Goal: Book appointment/travel/reservation

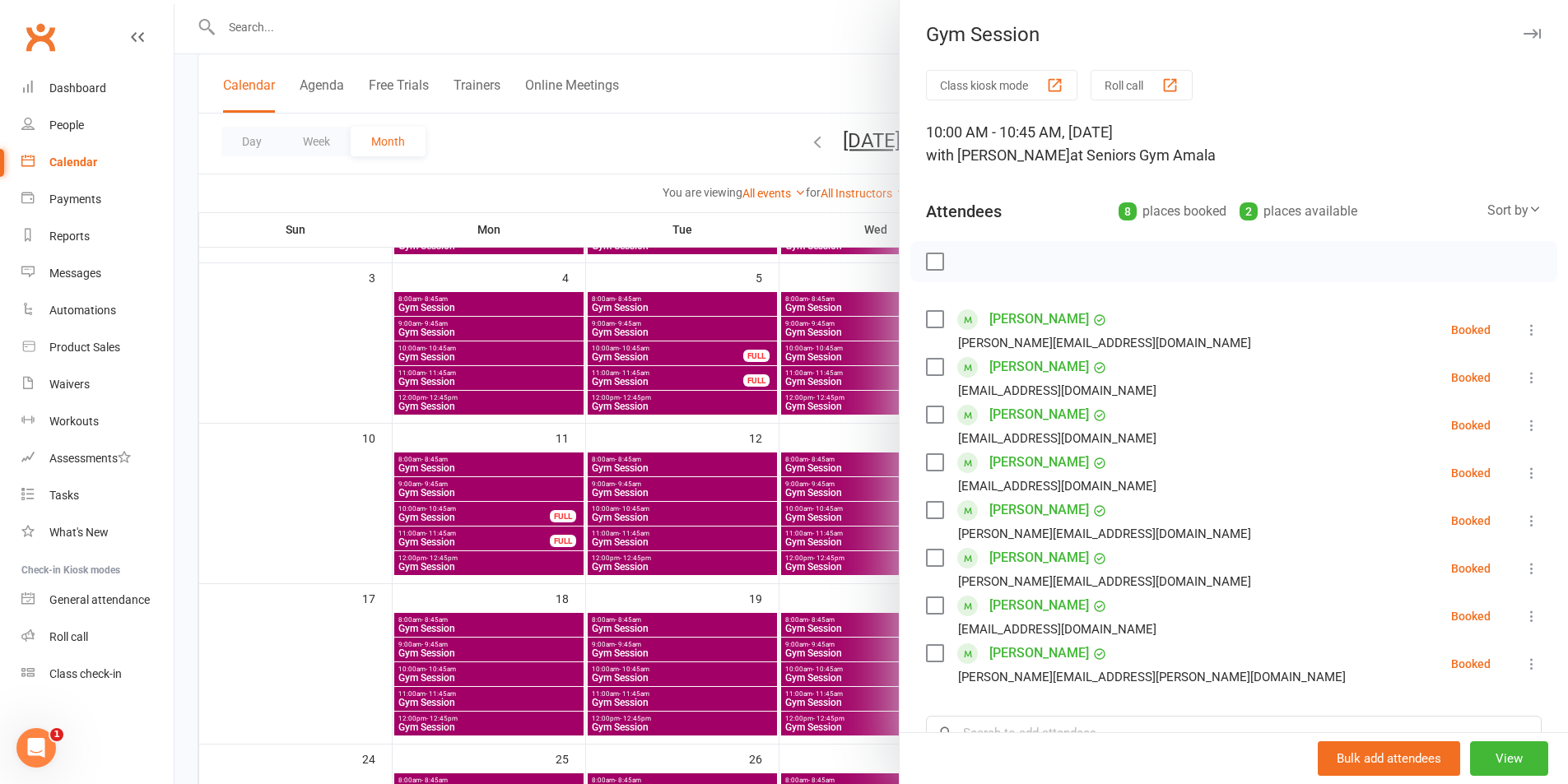
scroll to position [164, 0]
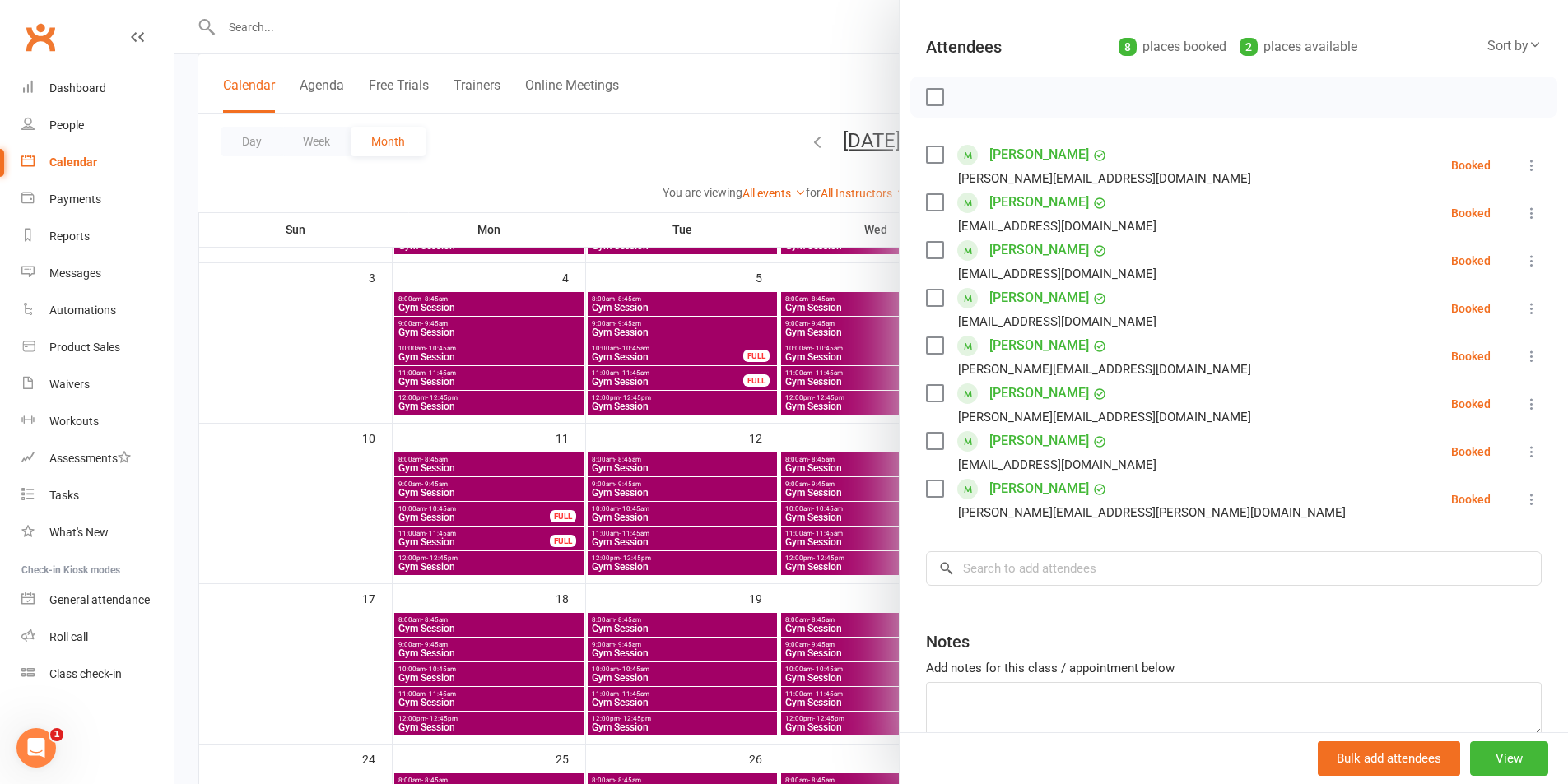
click at [629, 461] on div at bounding box center [871, 392] width 1393 height 784
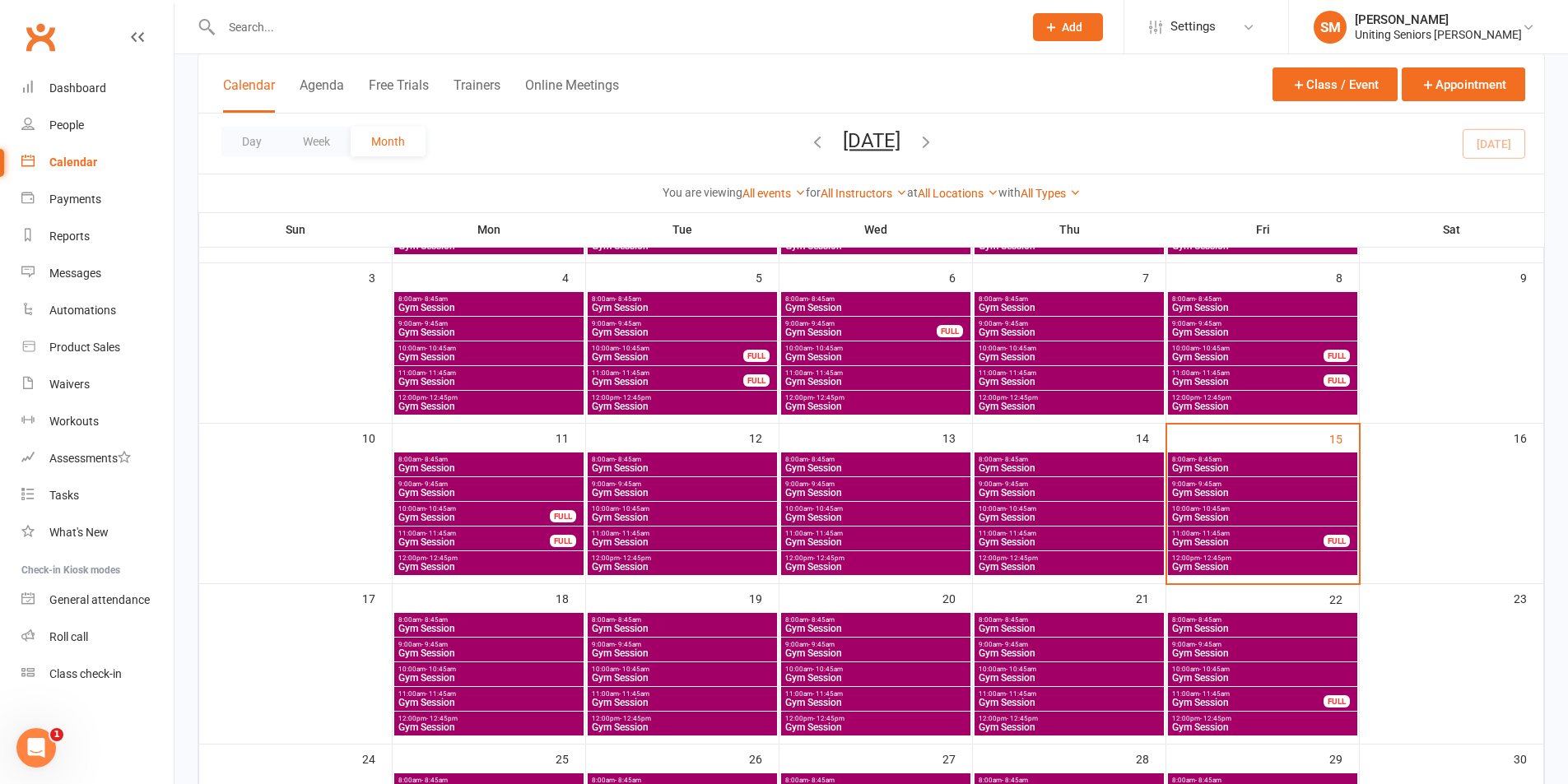
click at [1209, 517] on span "Gym Session" at bounding box center [1262, 517] width 183 height 10
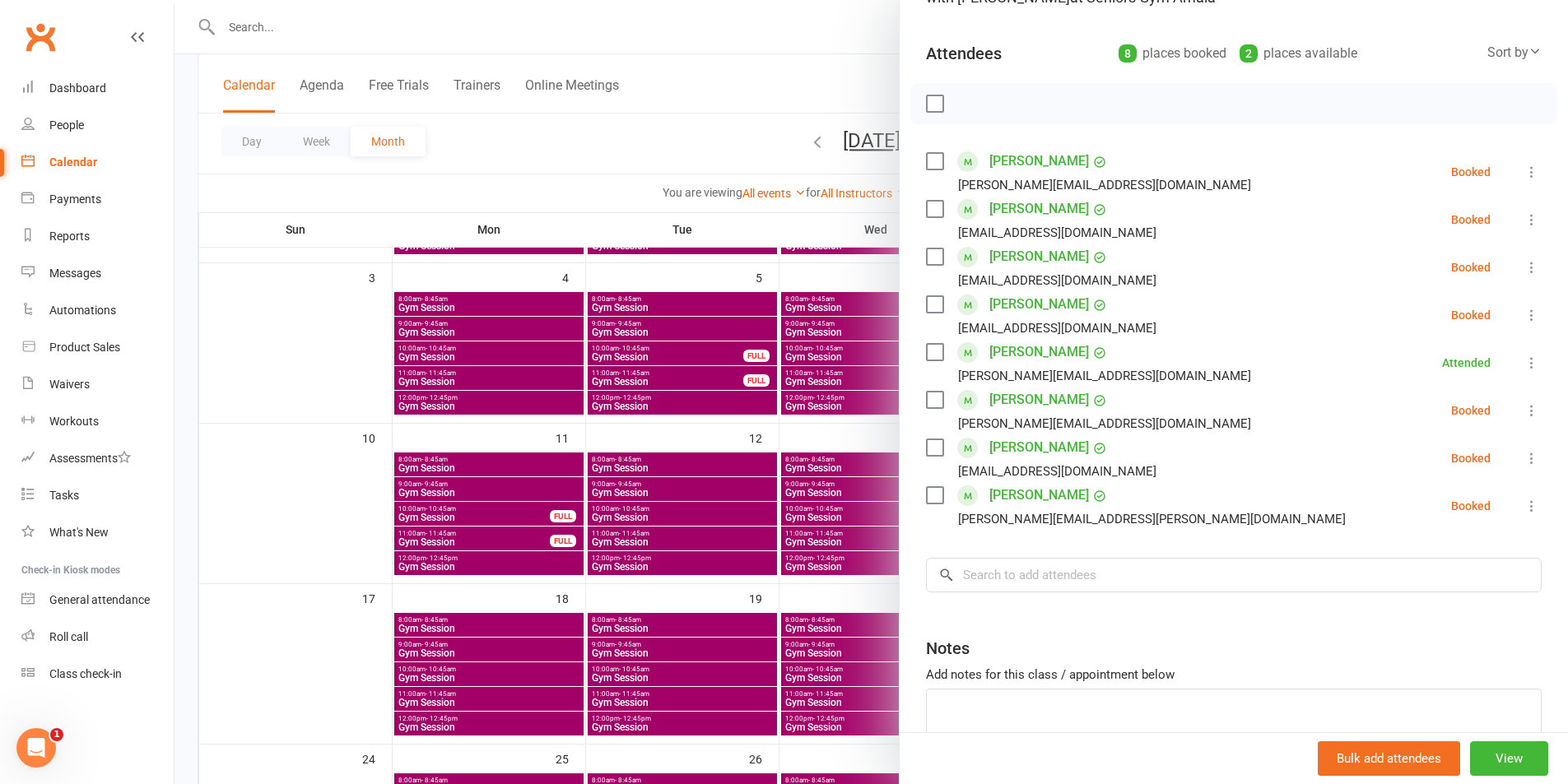
scroll to position [247, 0]
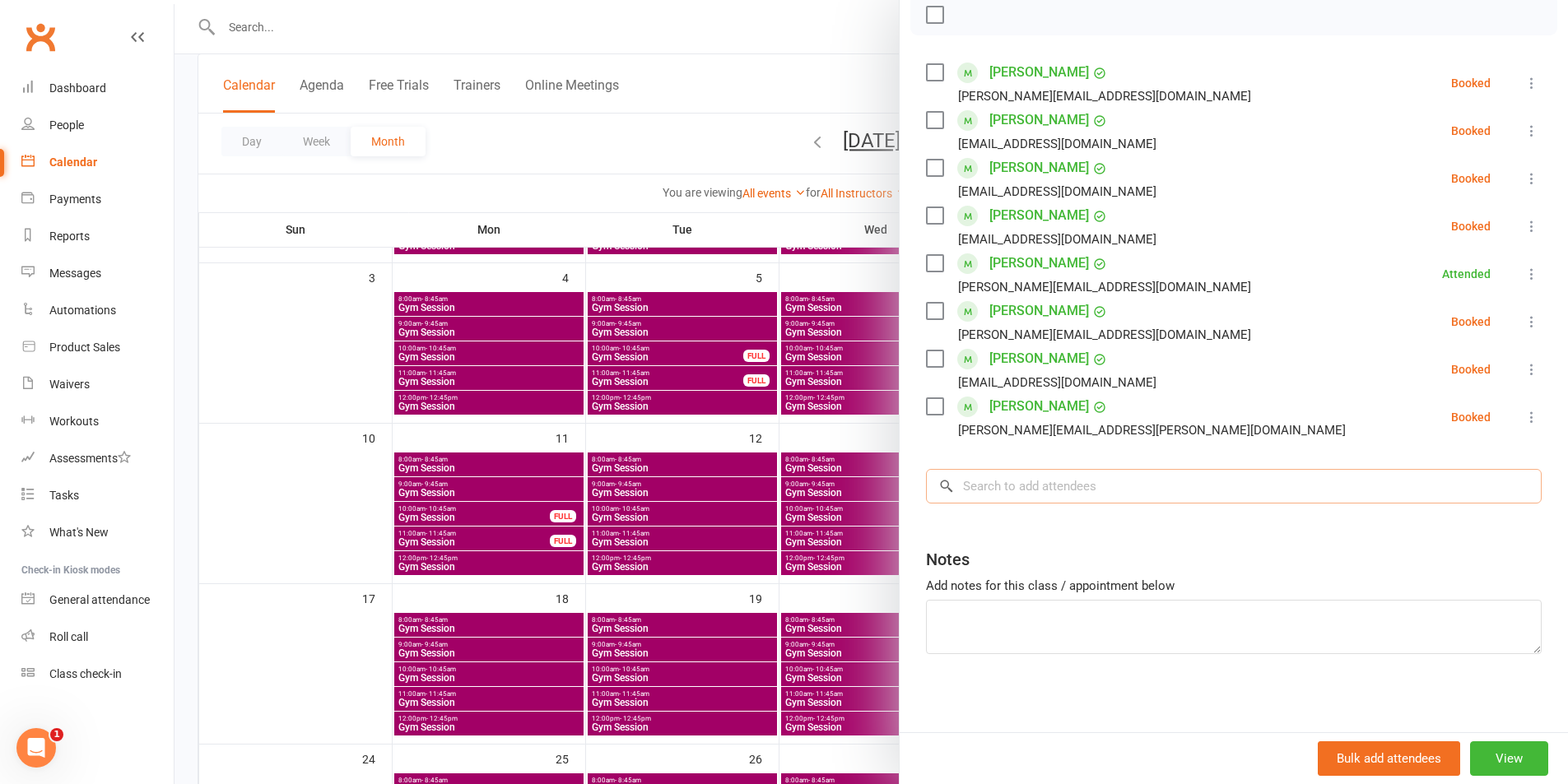
click at [1035, 489] on input "search" at bounding box center [1233, 486] width 615 height 35
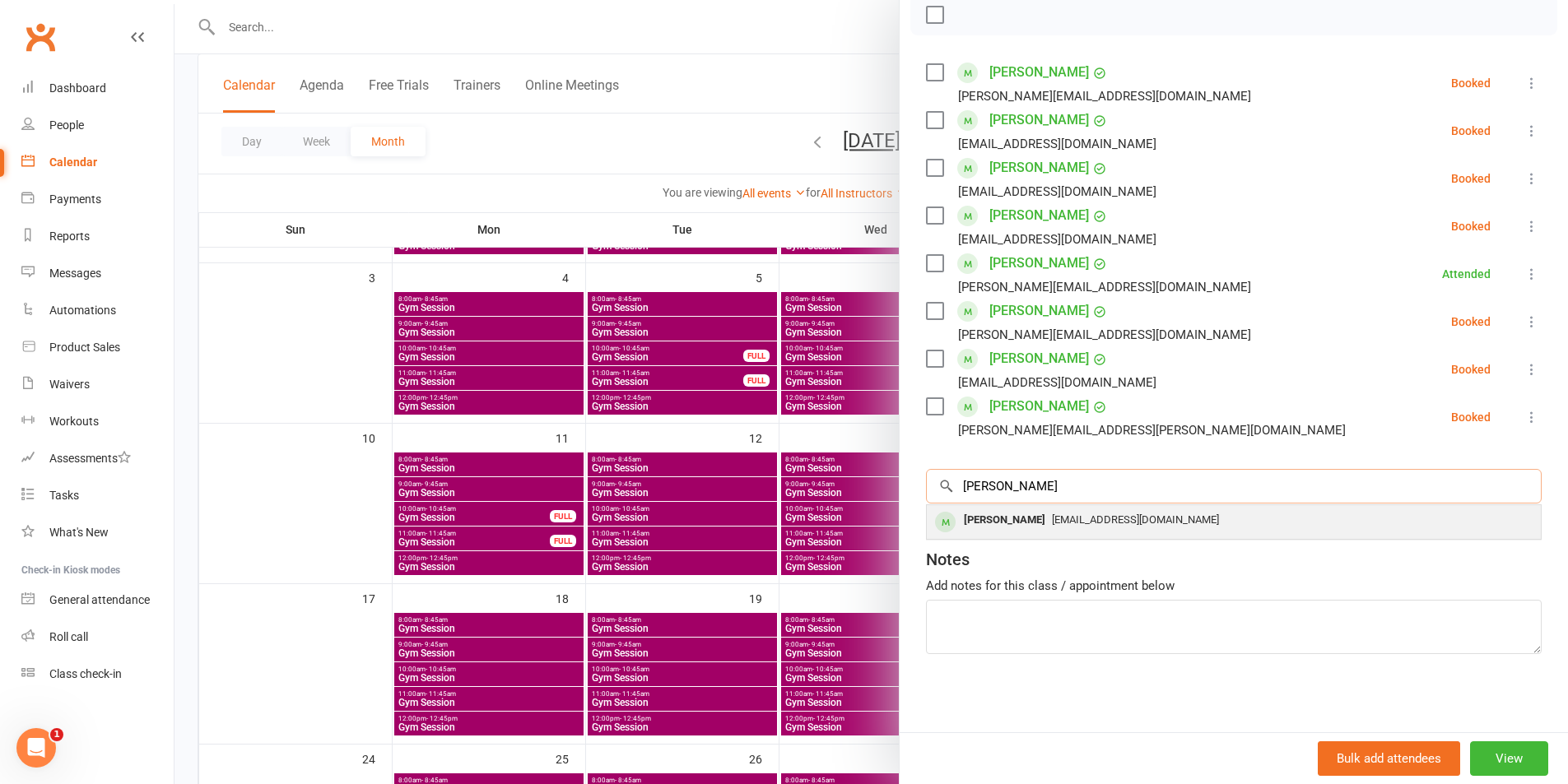
type input "[PERSON_NAME]"
click at [1020, 513] on div "[PERSON_NAME]" at bounding box center [1004, 521] width 94 height 24
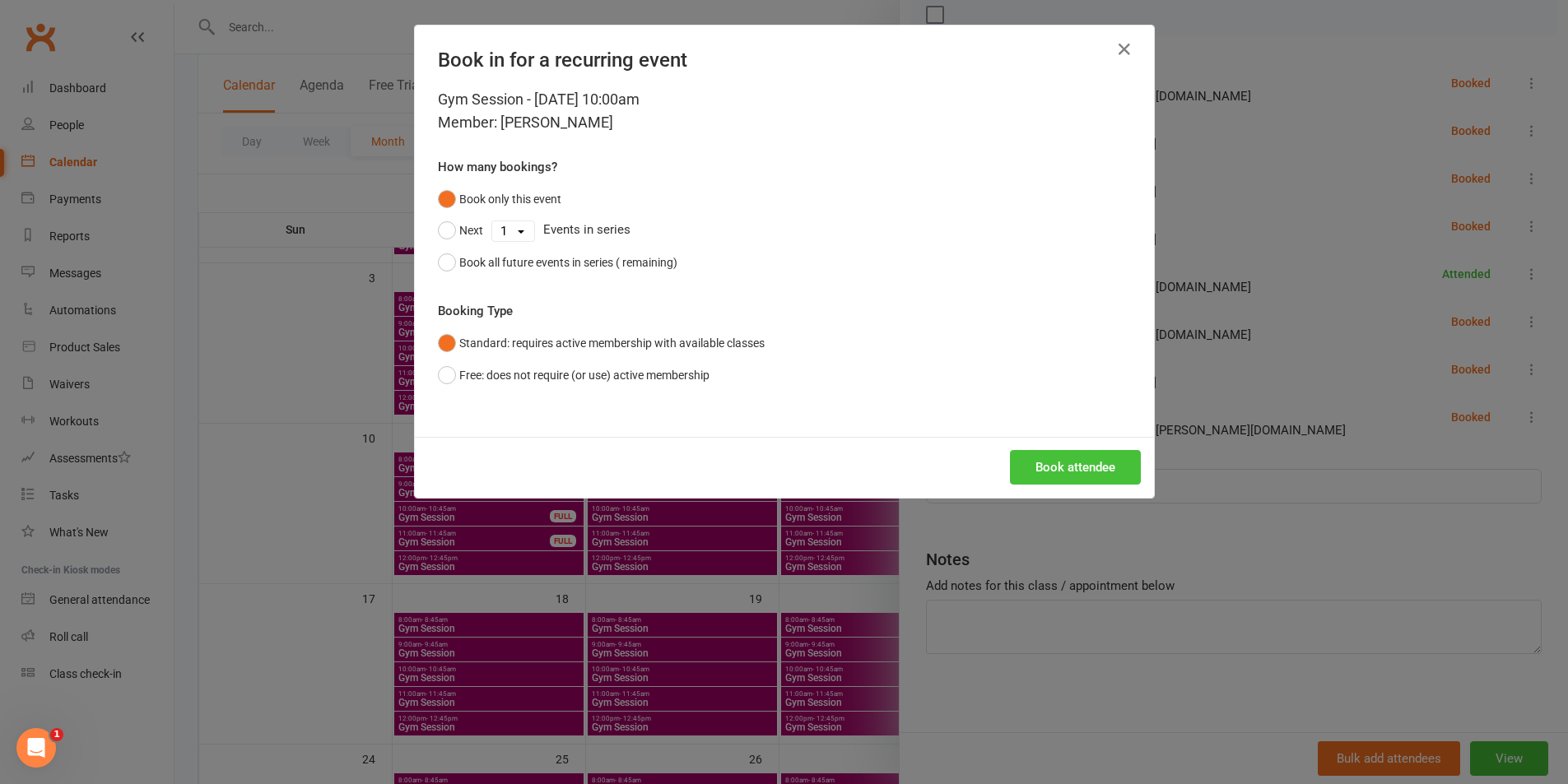
click at [1083, 453] on button "Book attendee" at bounding box center [1075, 467] width 131 height 35
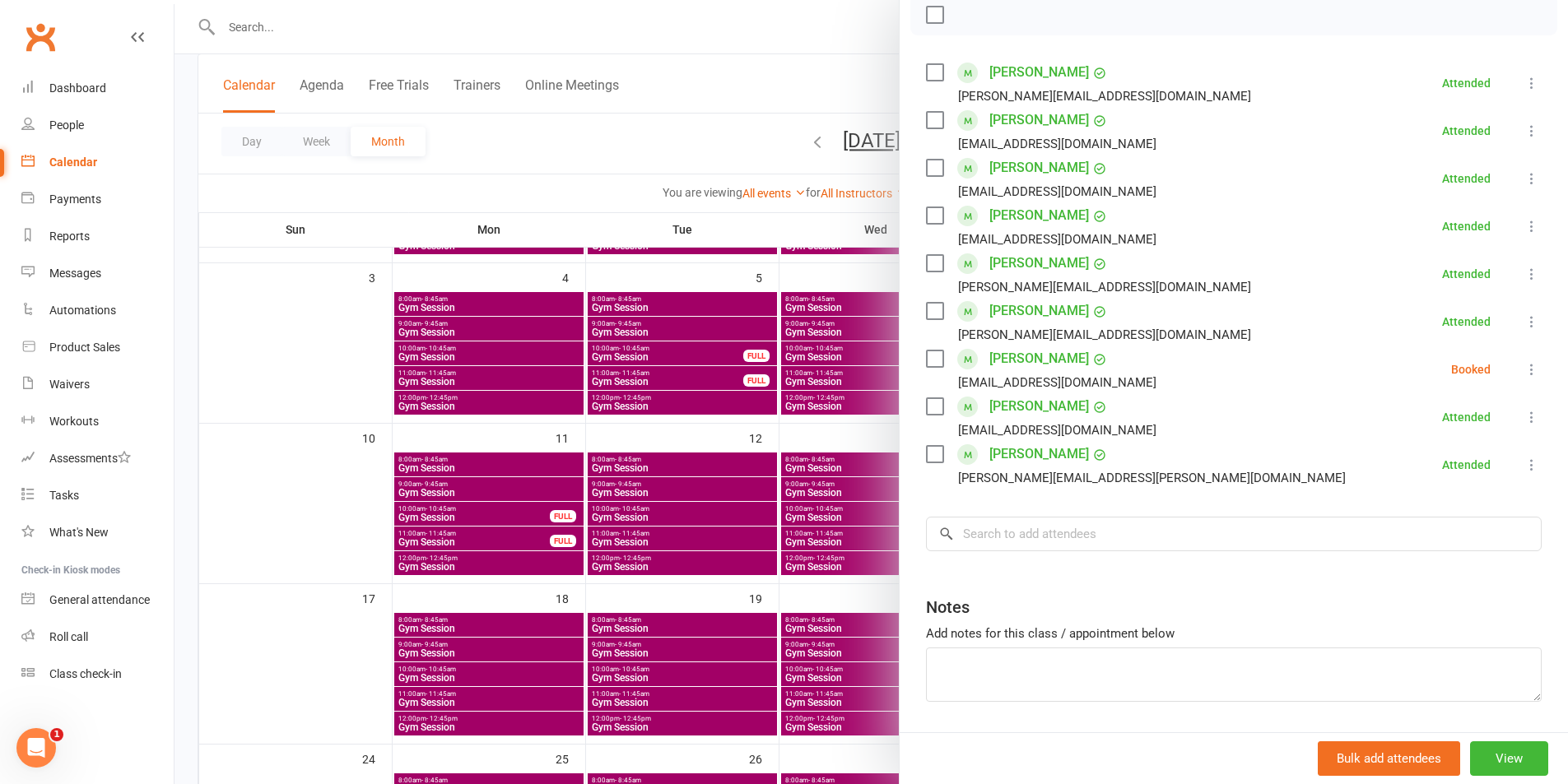
click at [881, 389] on div at bounding box center [871, 392] width 1393 height 784
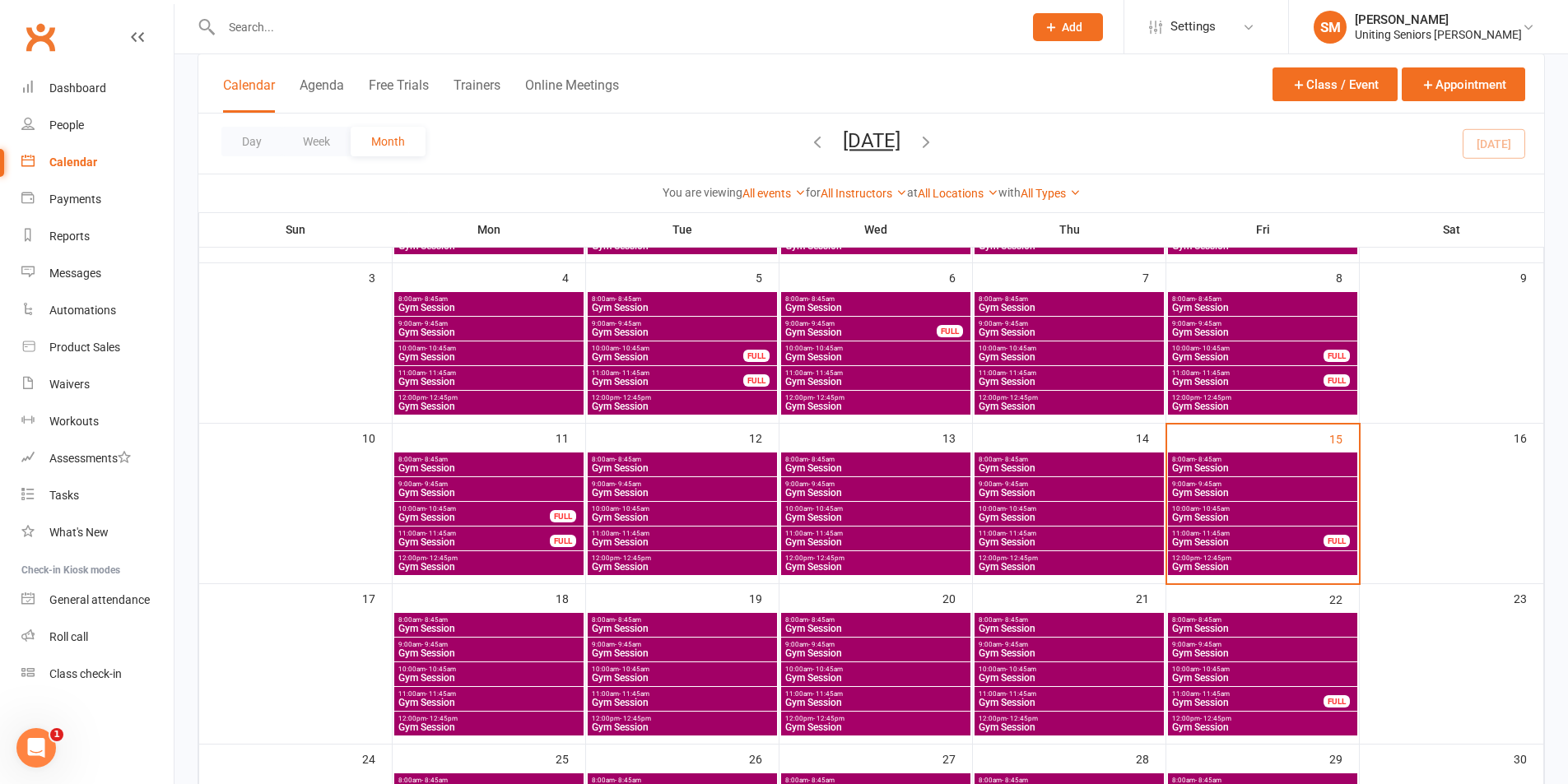
click at [1208, 534] on span "- 11:45am" at bounding box center [1214, 534] width 30 height 8
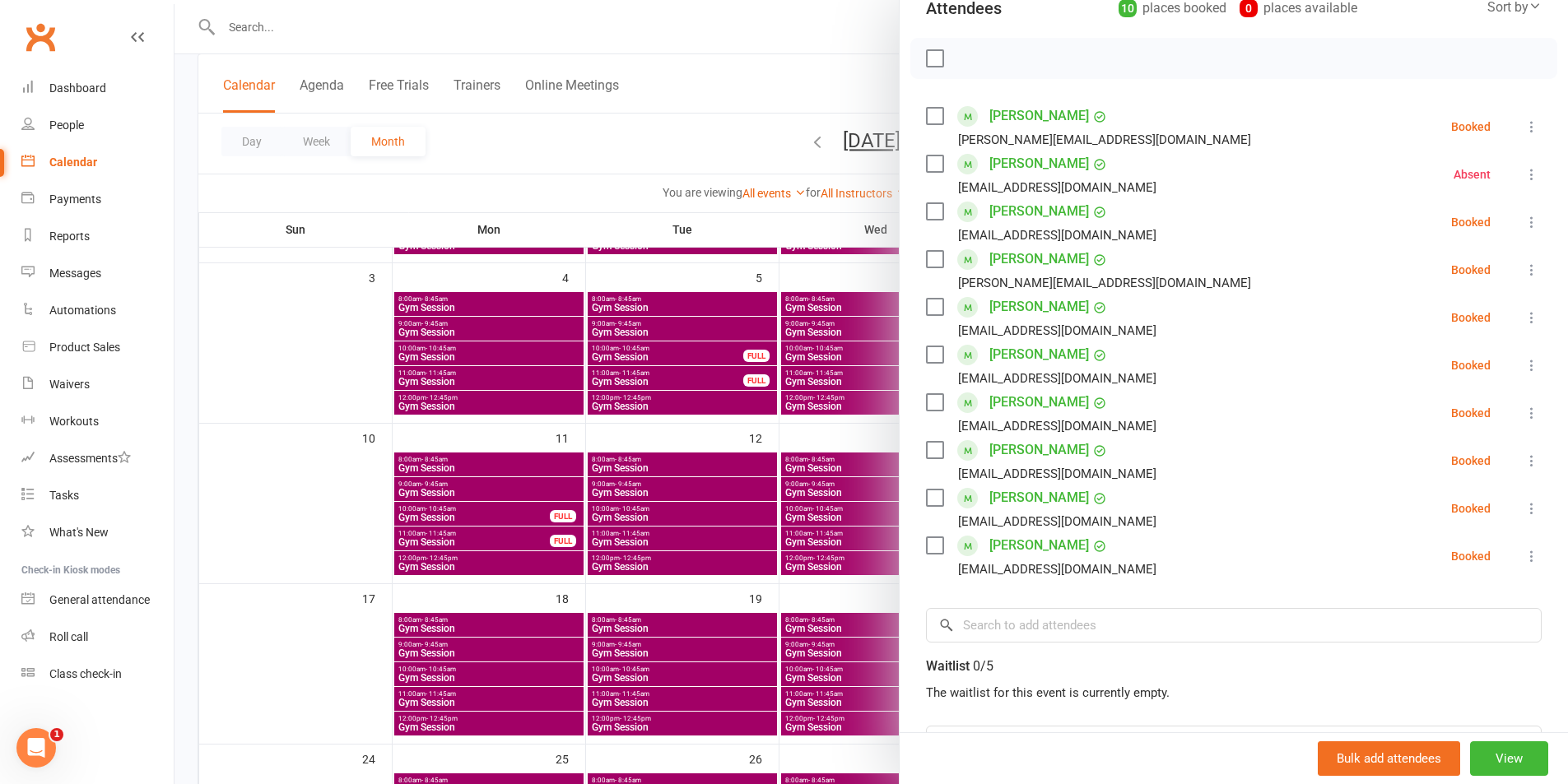
scroll to position [164, 0]
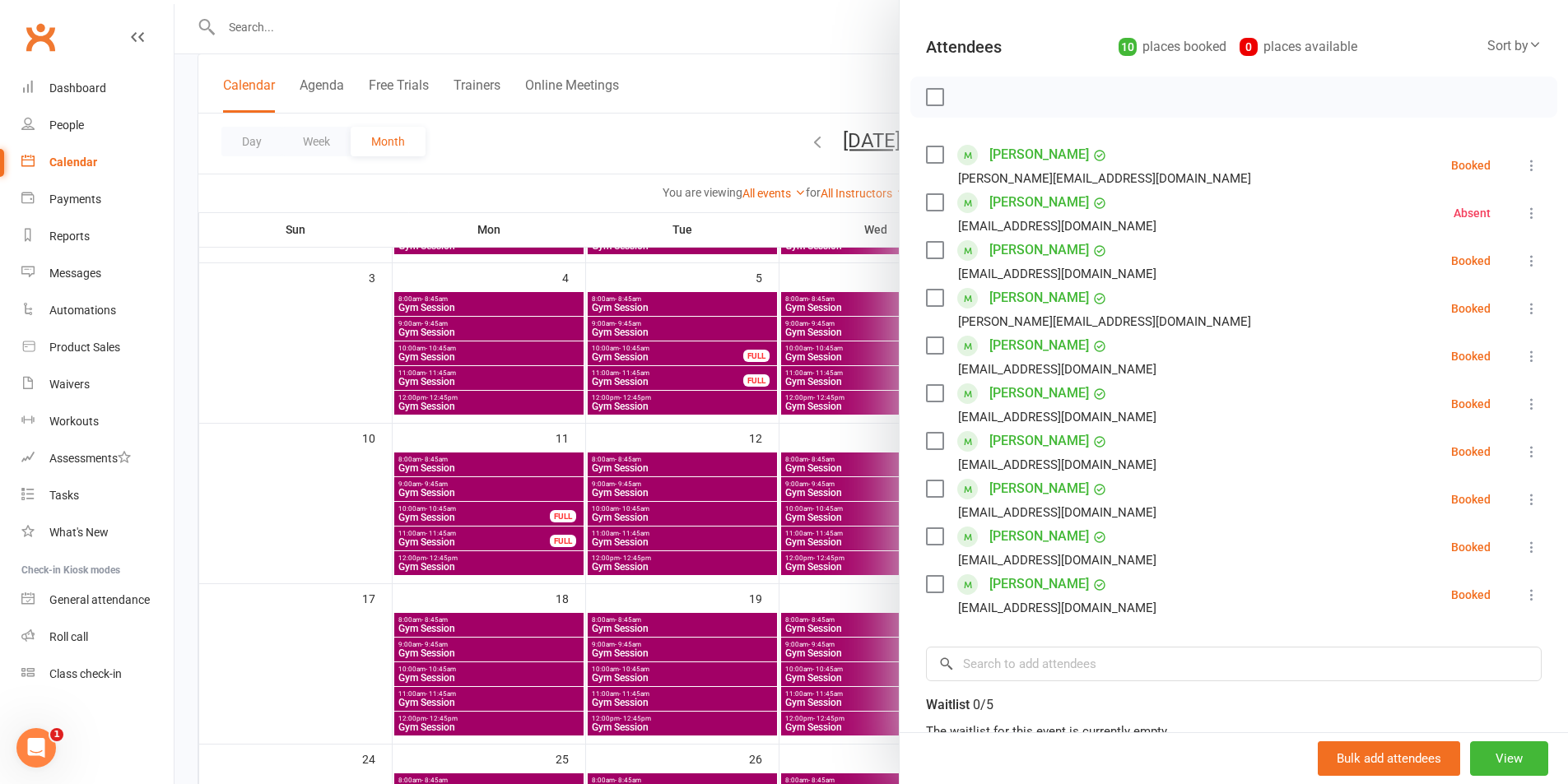
click at [1524, 262] on icon at bounding box center [1532, 260] width 16 height 16
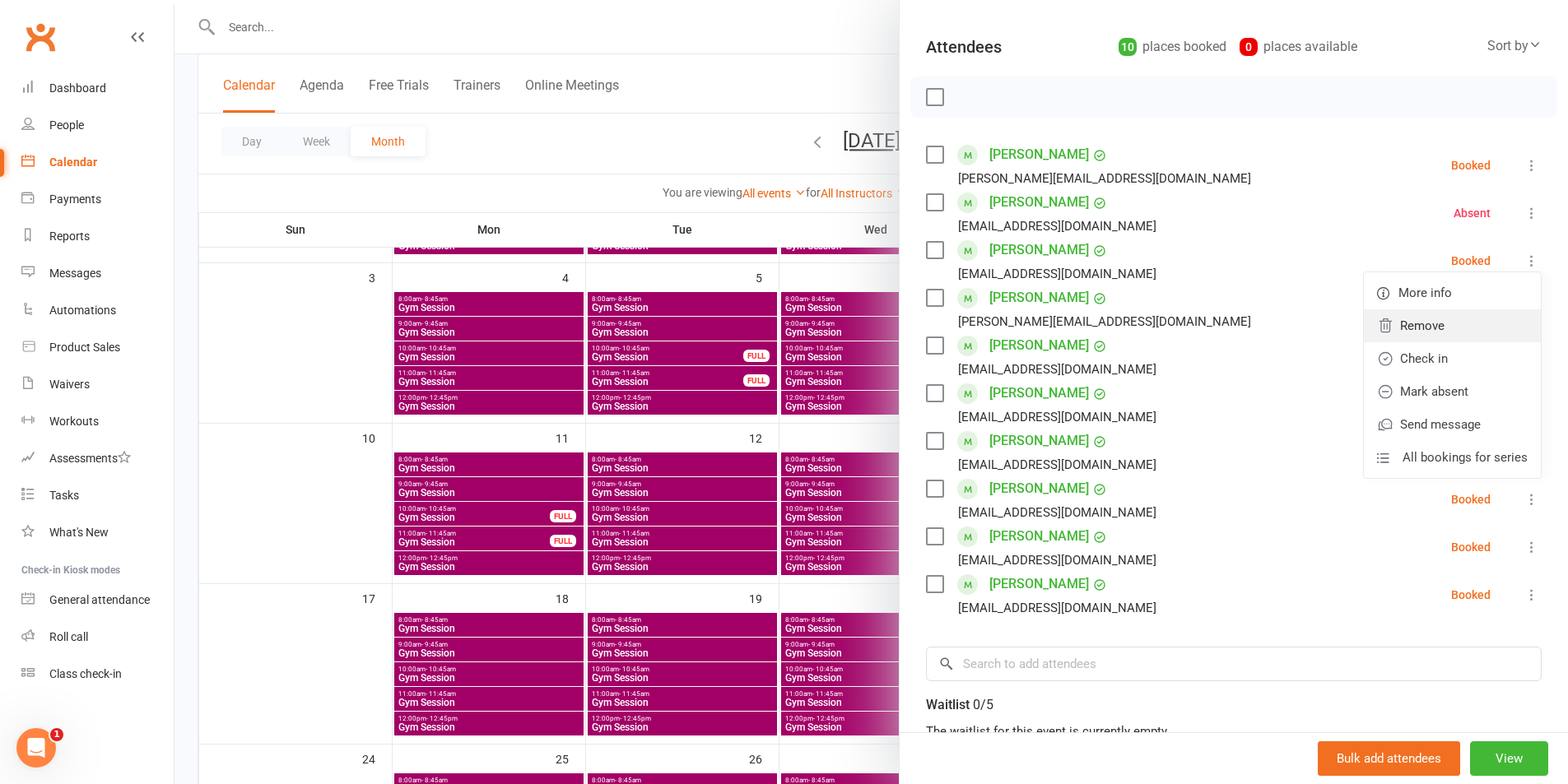
click at [1457, 335] on link "Remove" at bounding box center [1452, 326] width 177 height 33
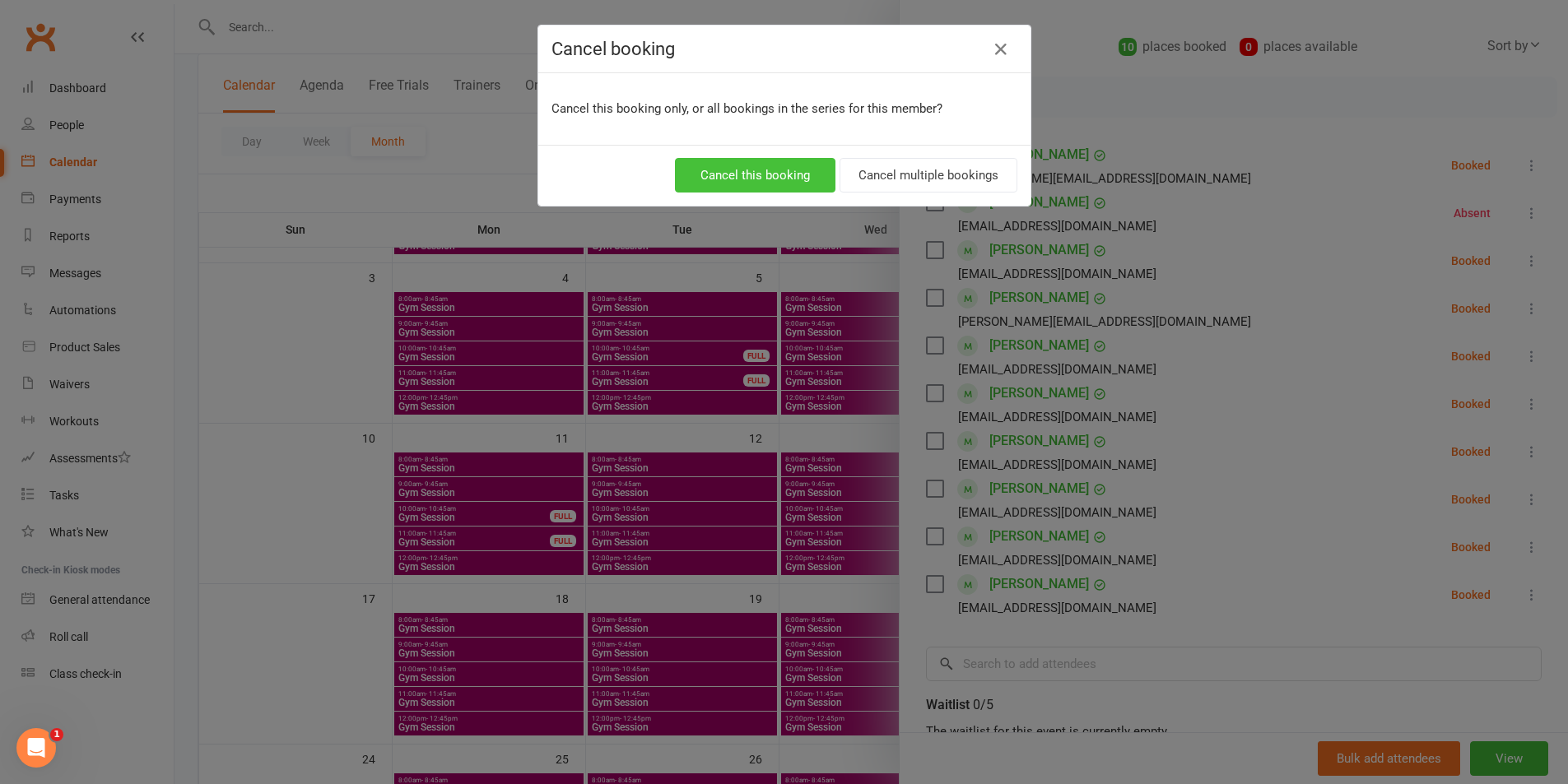
click at [794, 180] on button "Cancel this booking" at bounding box center [755, 176] width 160 height 35
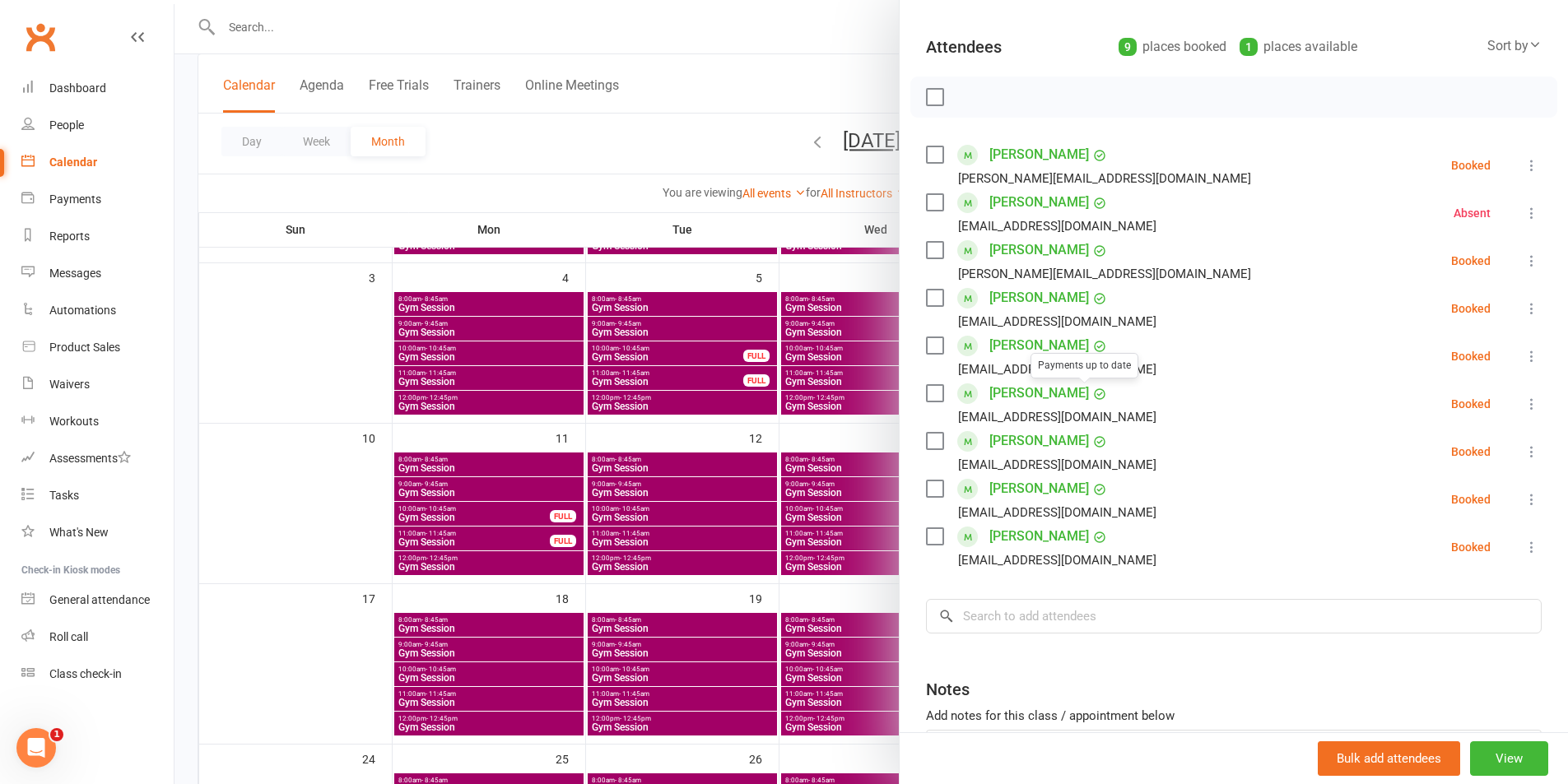
click at [1053, 396] on link "[PERSON_NAME]" at bounding box center [1038, 393] width 100 height 26
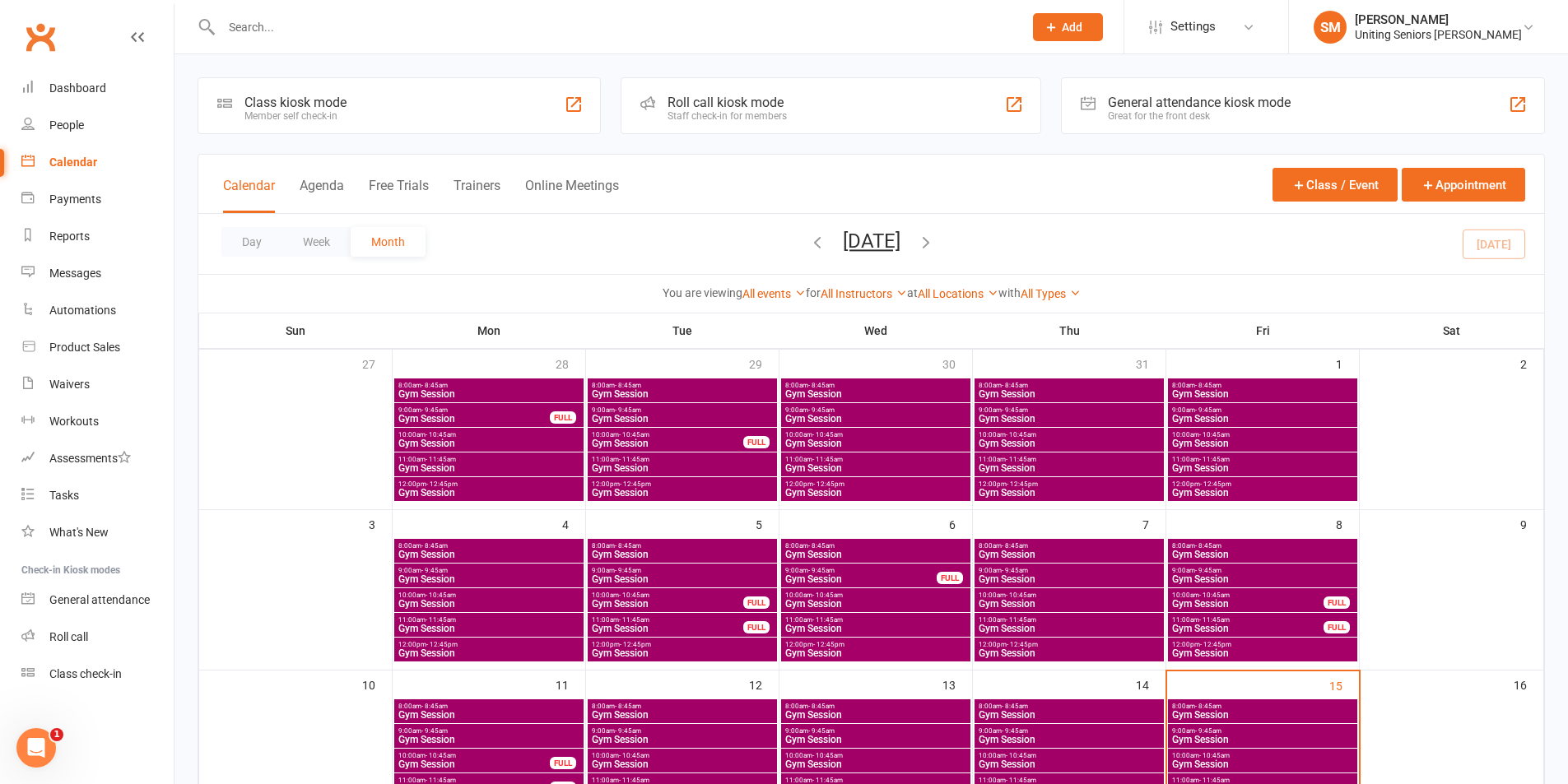
scroll to position [329, 0]
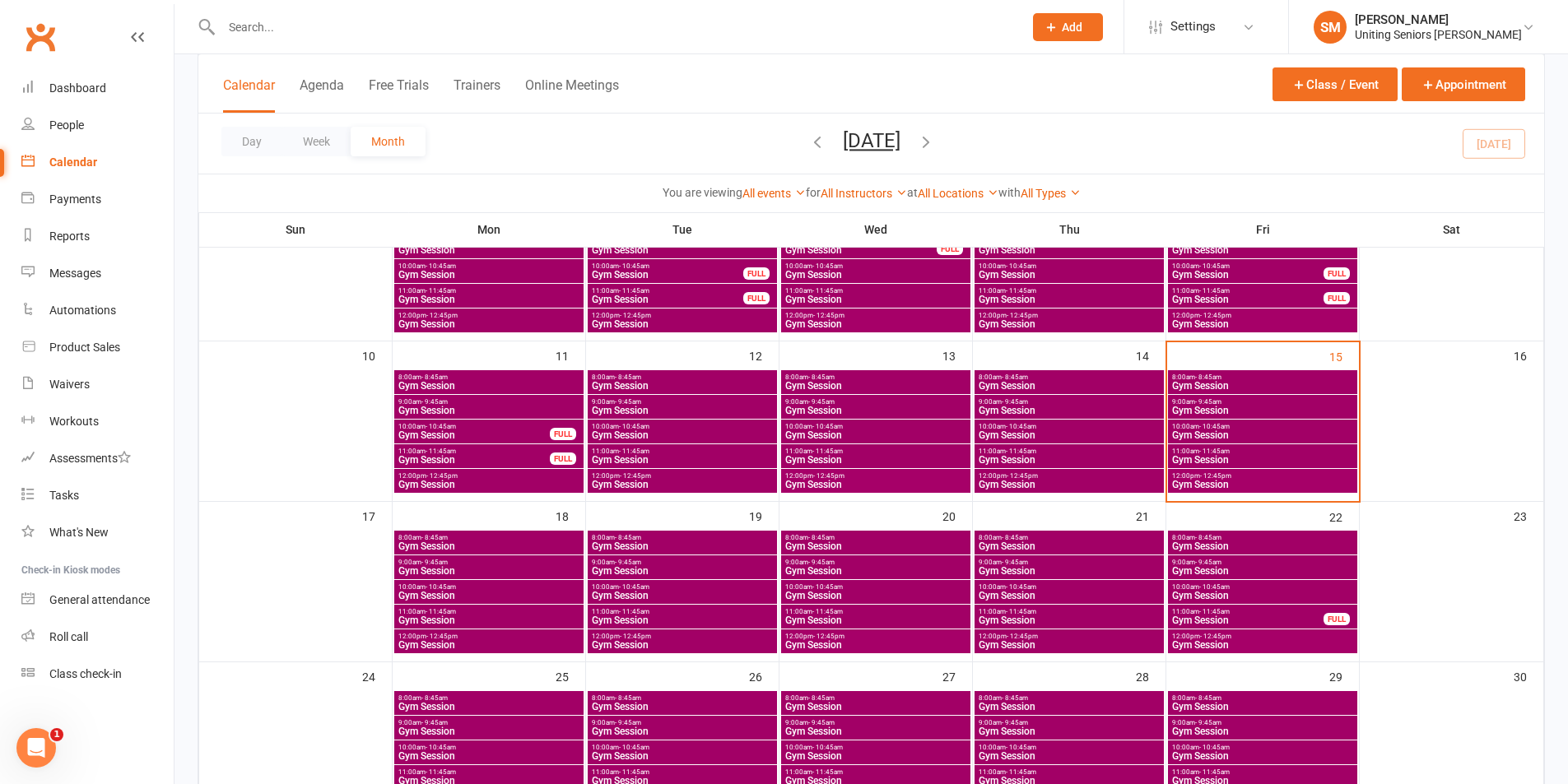
click at [1194, 455] on span "Gym Session" at bounding box center [1262, 459] width 183 height 10
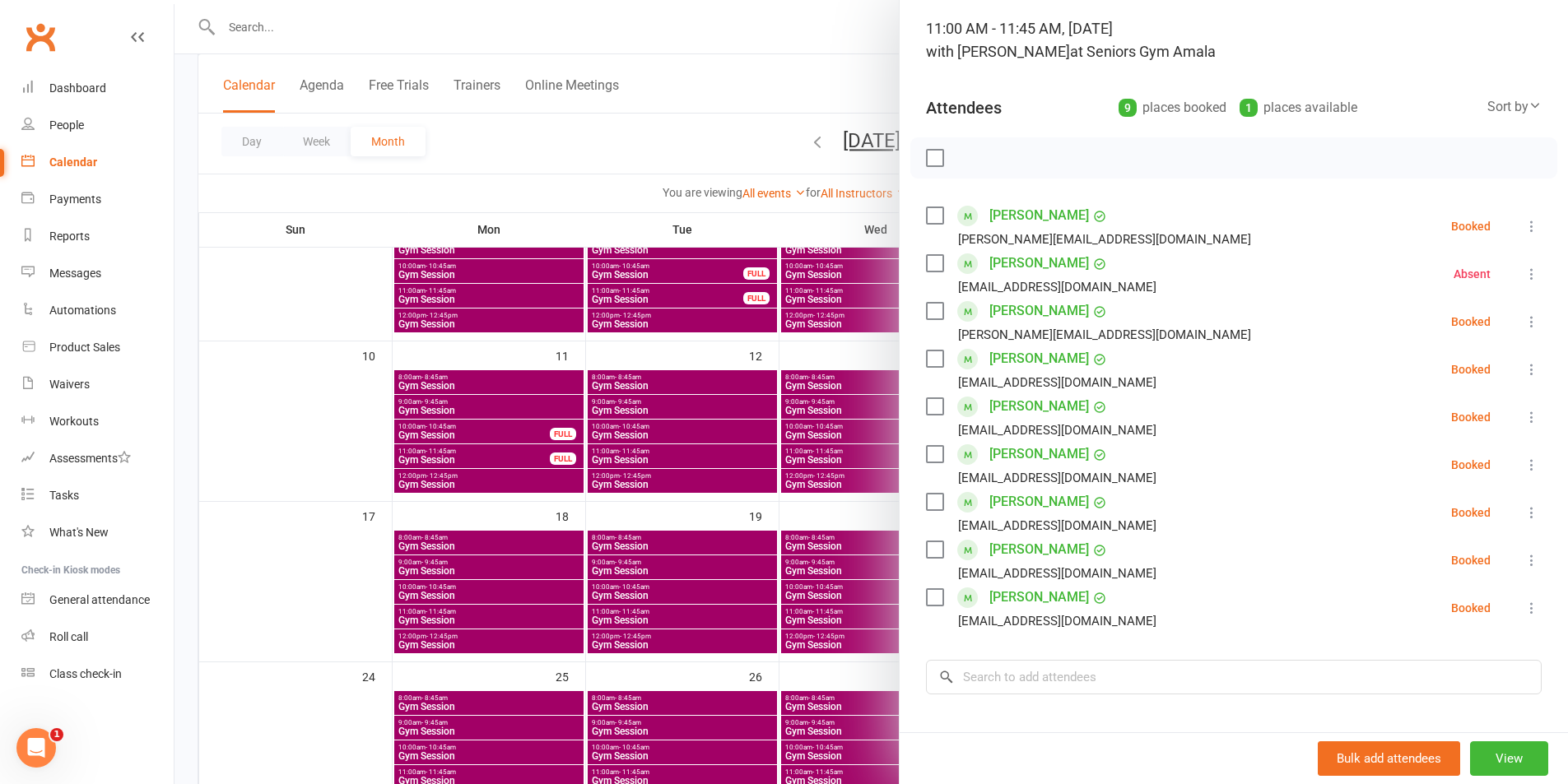
scroll to position [164, 0]
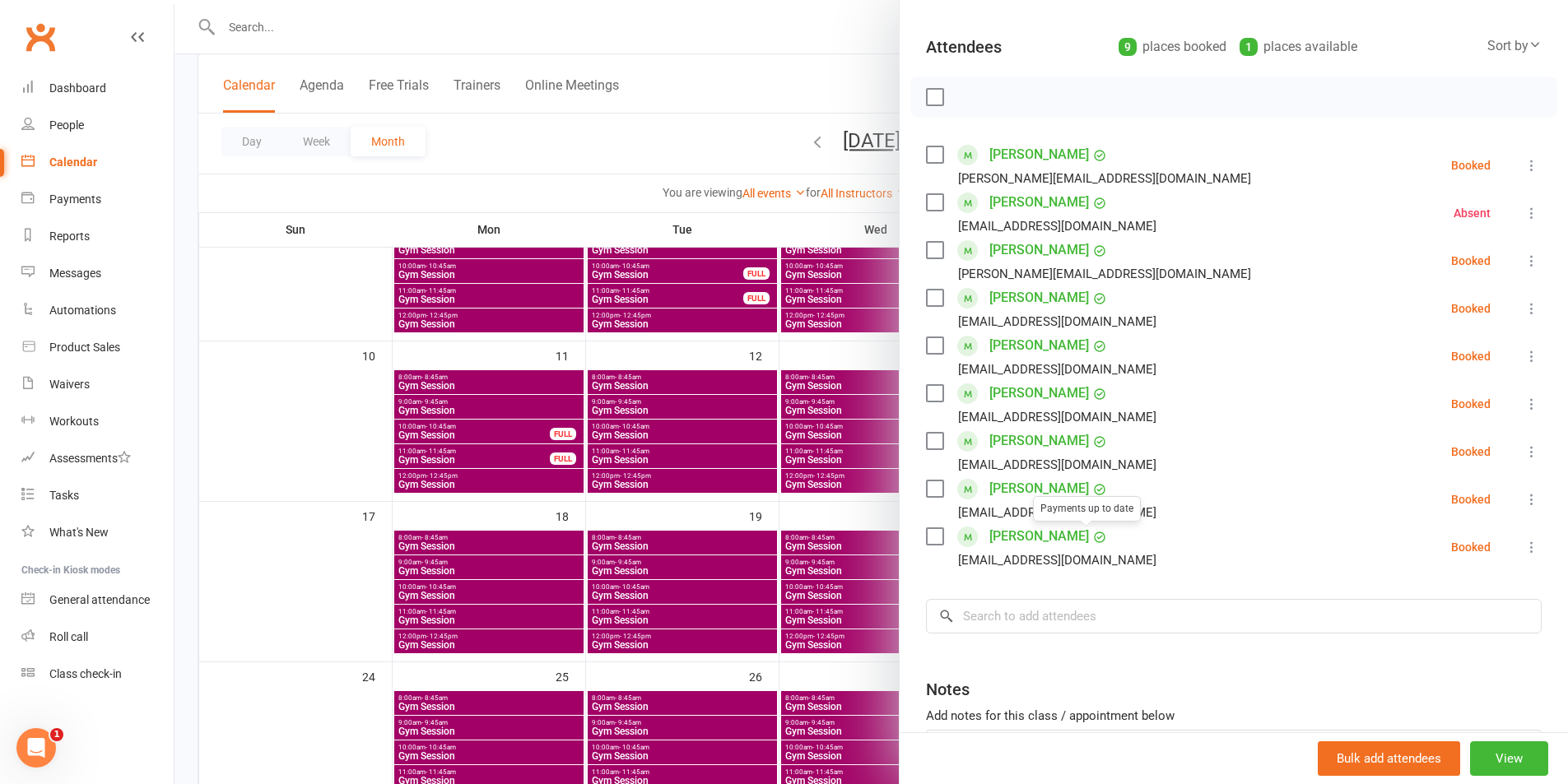
click at [782, 507] on div at bounding box center [871, 392] width 1393 height 784
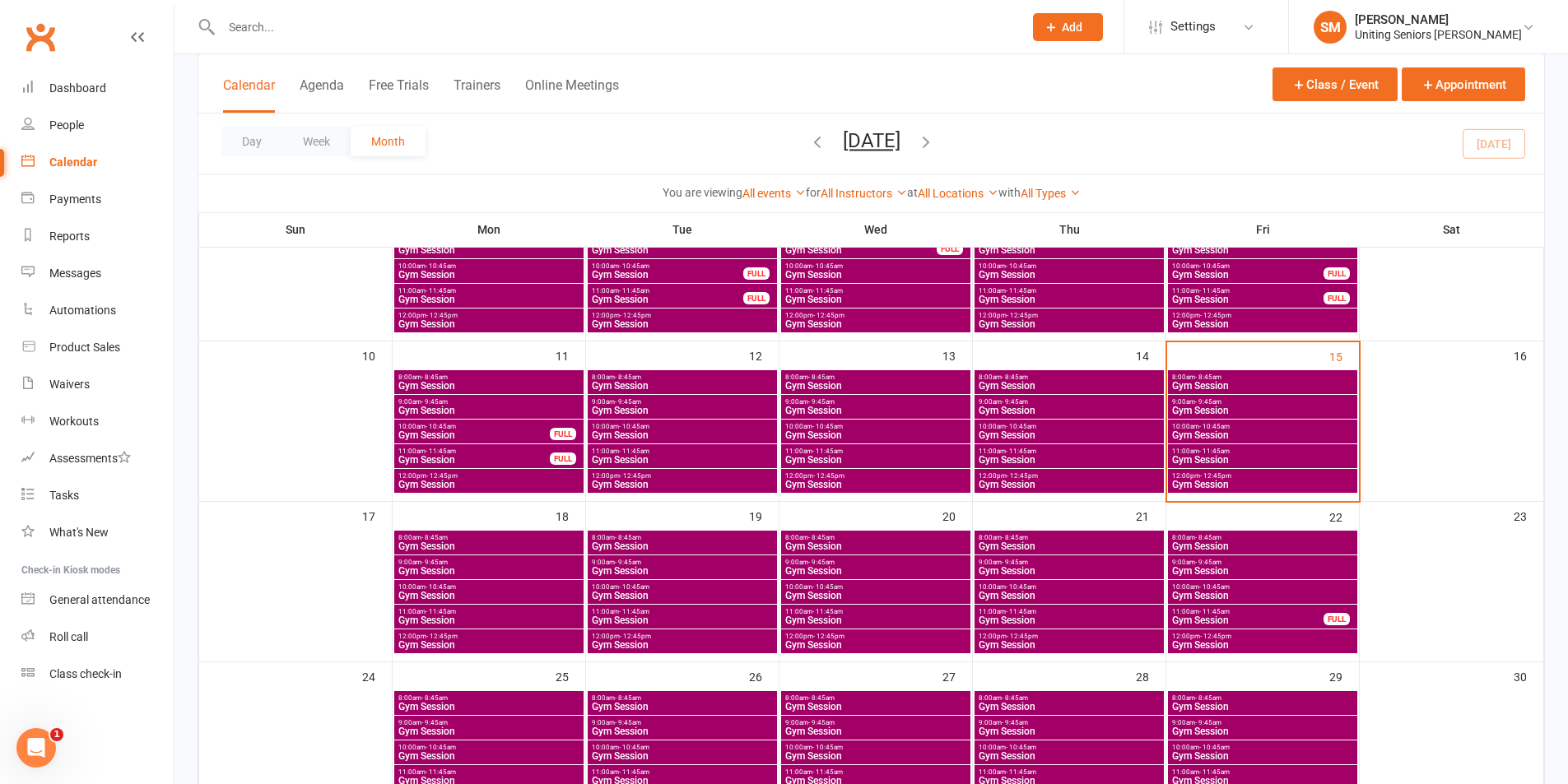
click at [1279, 478] on span "12:00pm - 12:45pm" at bounding box center [1262, 476] width 183 height 8
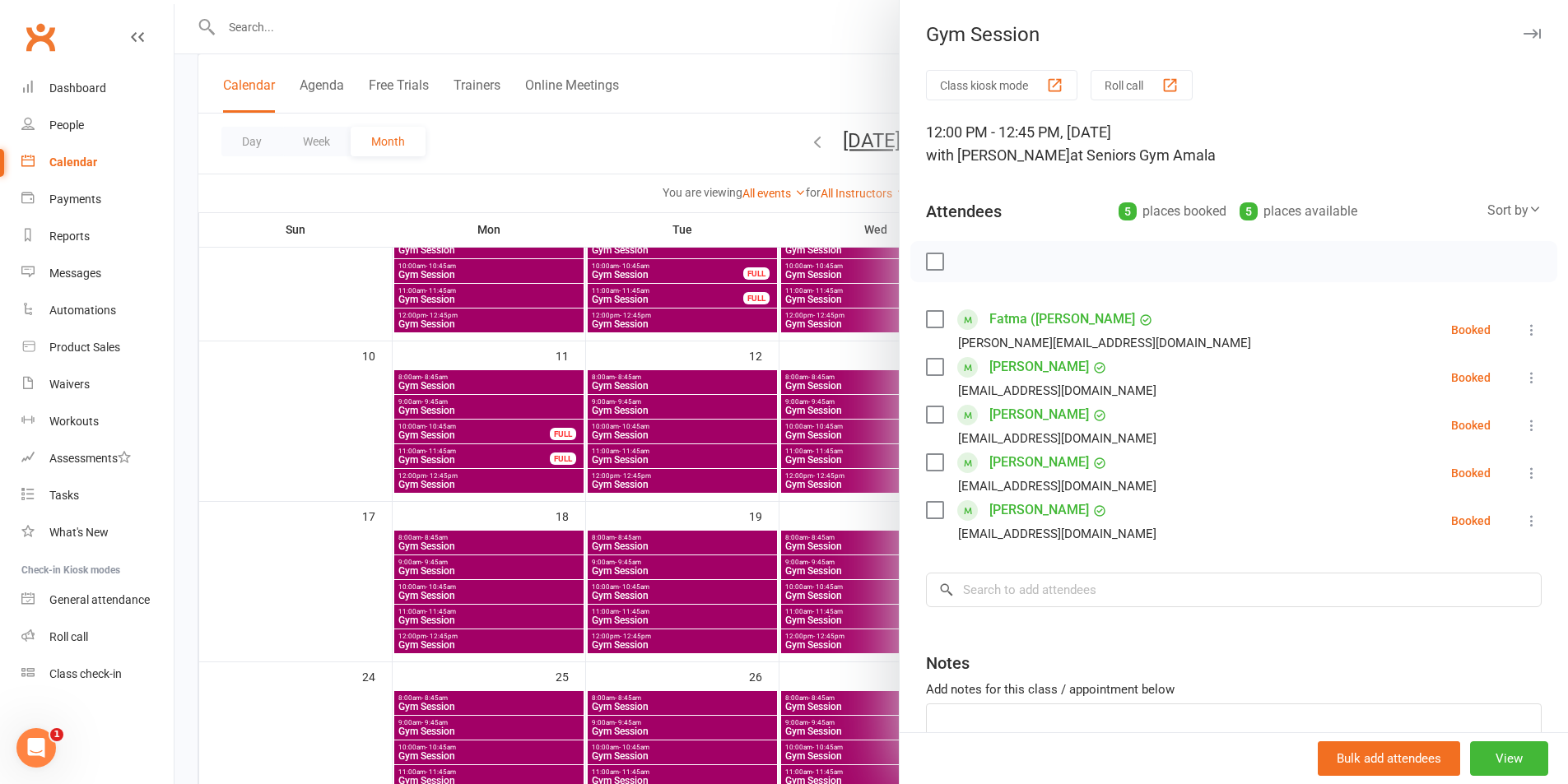
click at [989, 372] on link "[PERSON_NAME]" at bounding box center [1038, 367] width 100 height 26
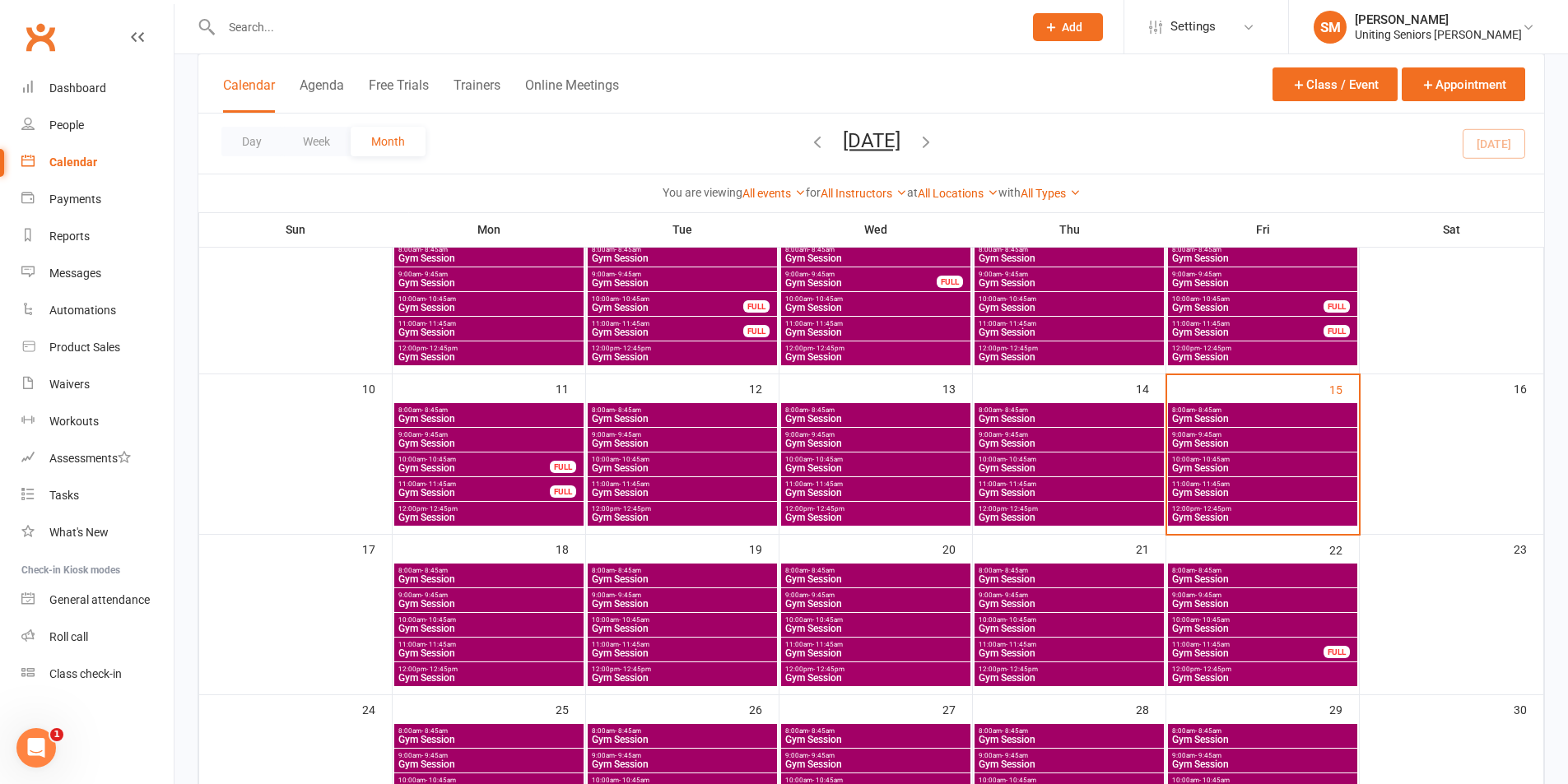
scroll to position [329, 0]
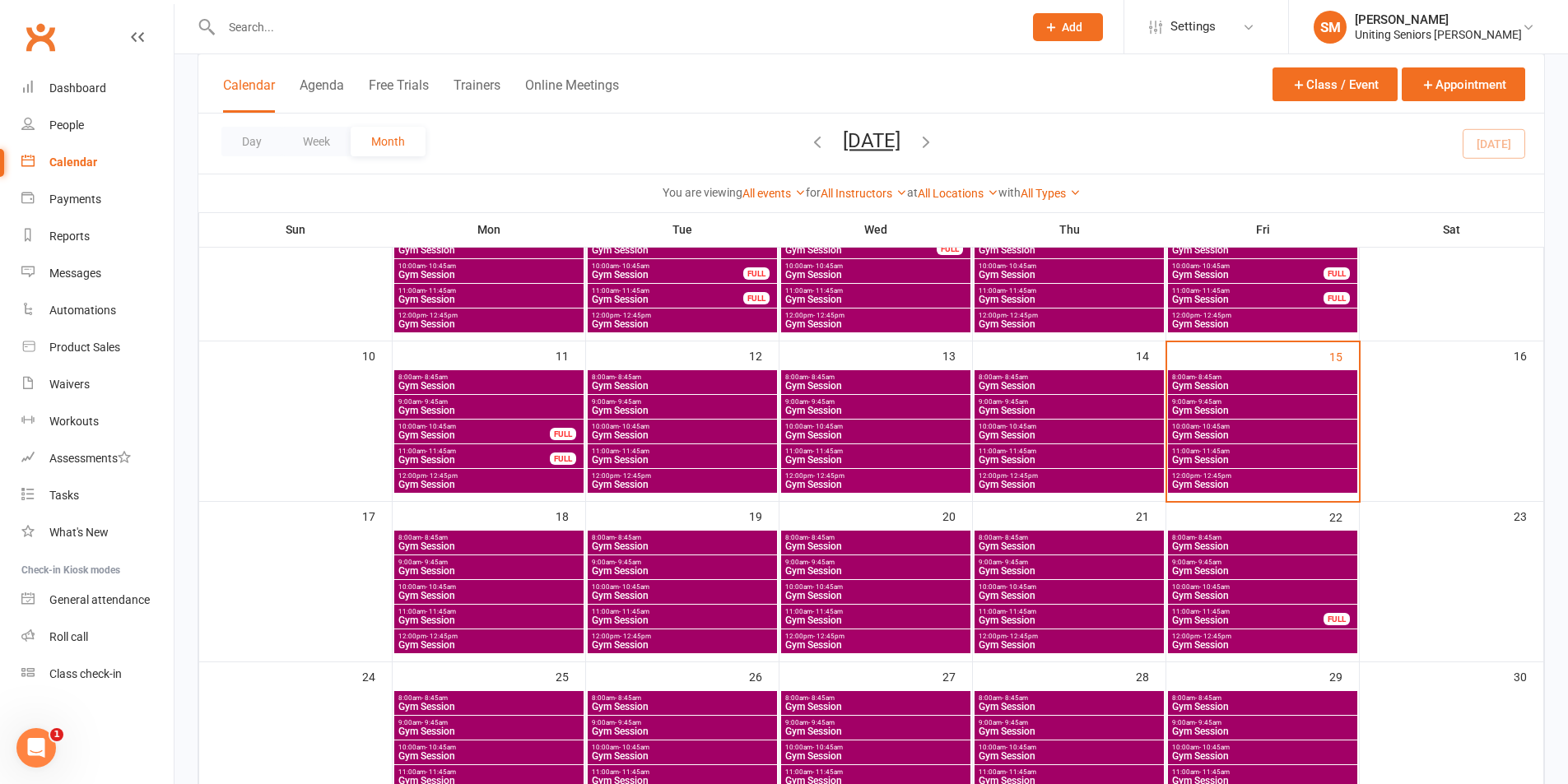
click at [1294, 480] on span "Gym Session" at bounding box center [1262, 485] width 183 height 10
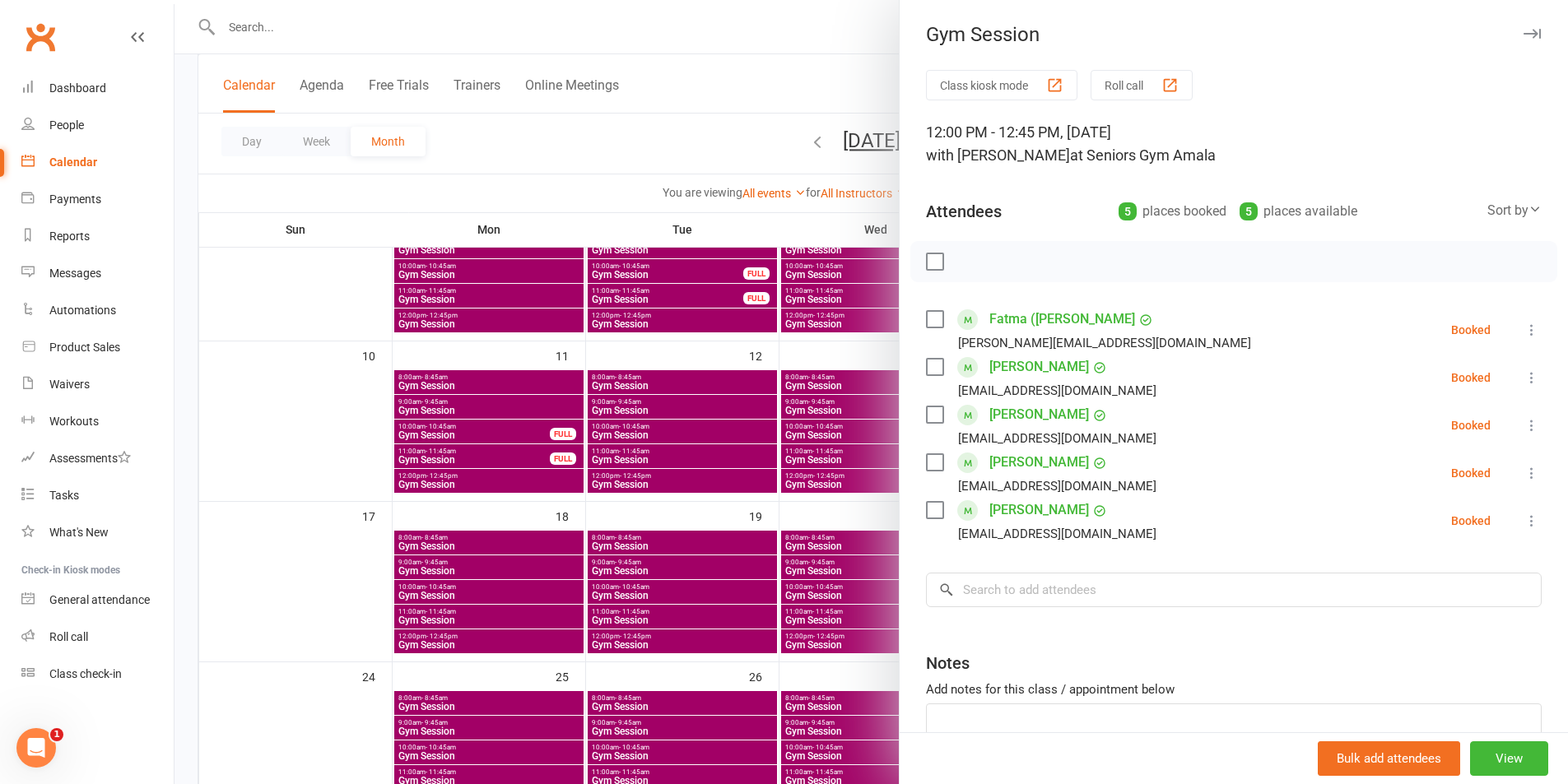
click at [1035, 413] on link "[PERSON_NAME]" at bounding box center [1038, 414] width 100 height 26
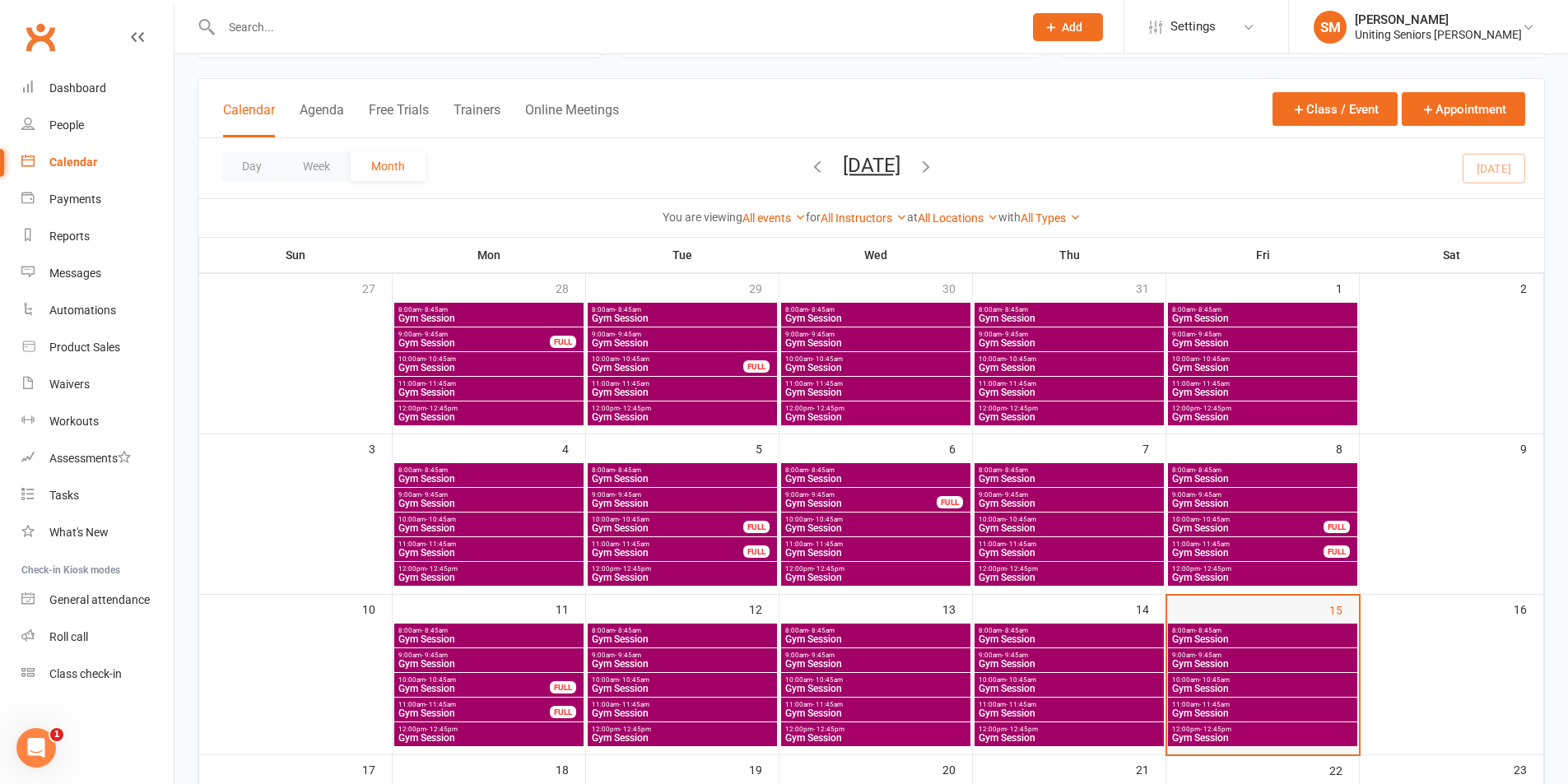
scroll to position [164, 0]
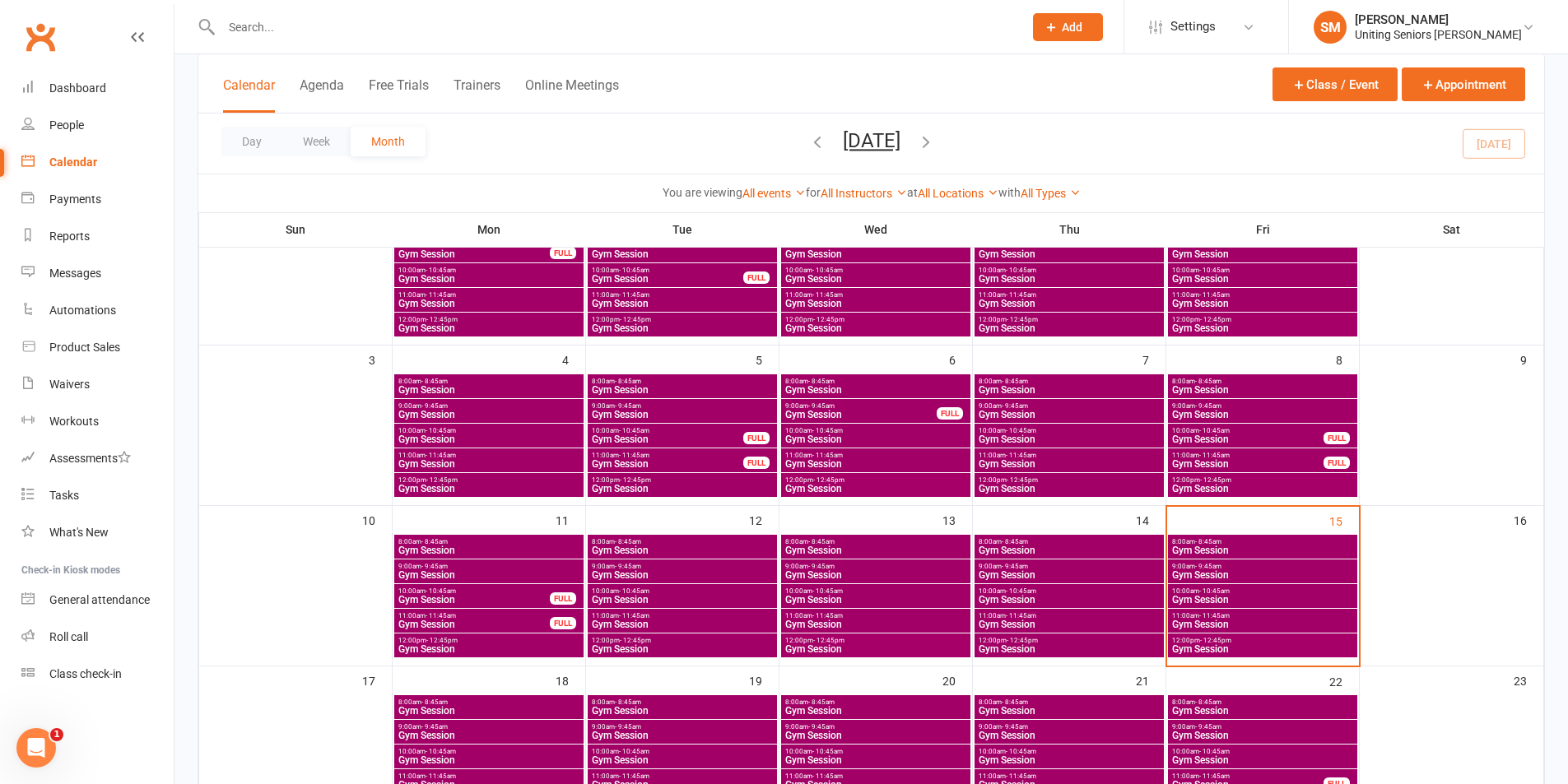
click at [1223, 650] on span "Gym Session" at bounding box center [1262, 649] width 183 height 10
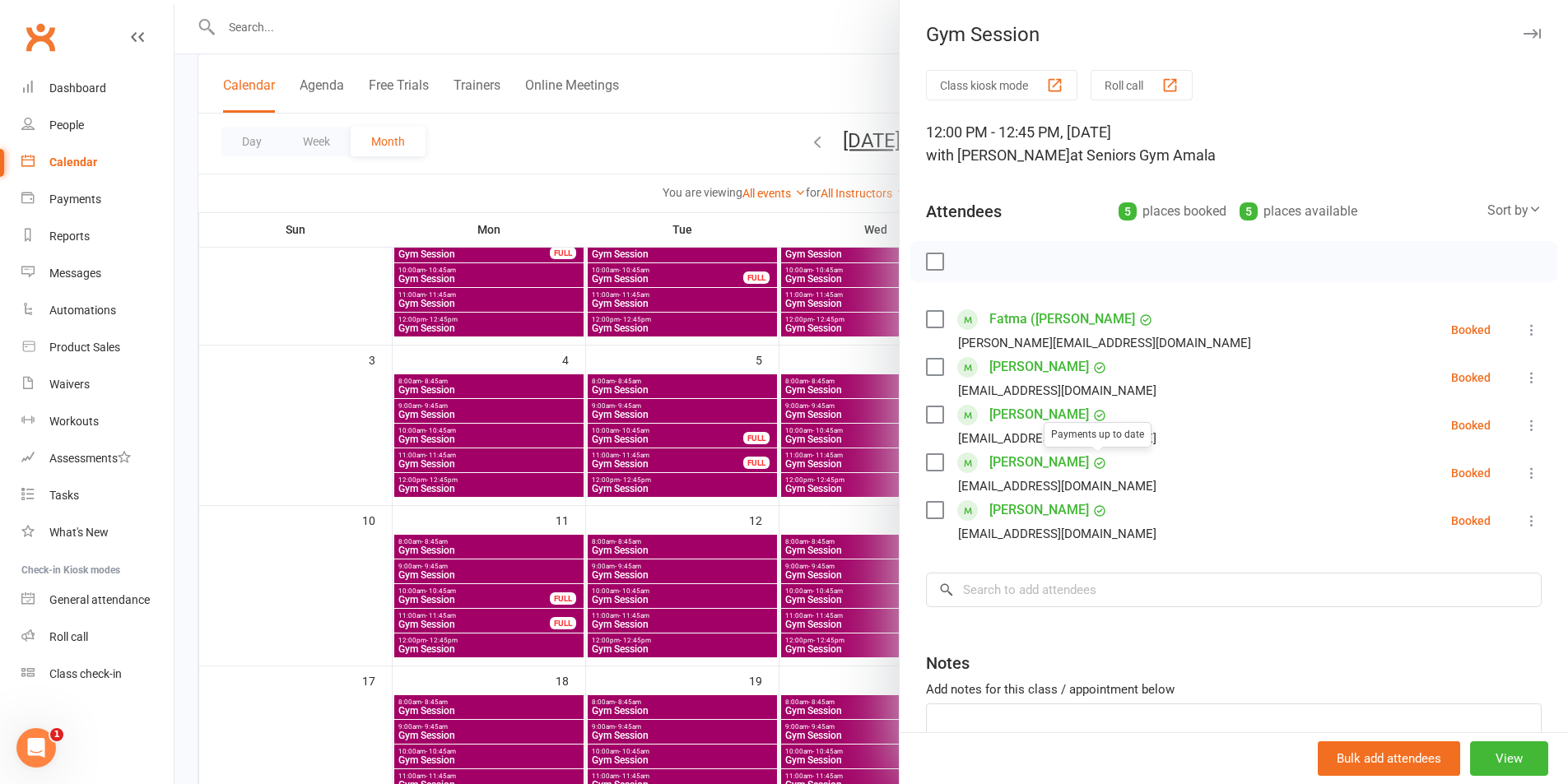
click at [1024, 469] on link "[PERSON_NAME]" at bounding box center [1038, 462] width 100 height 26
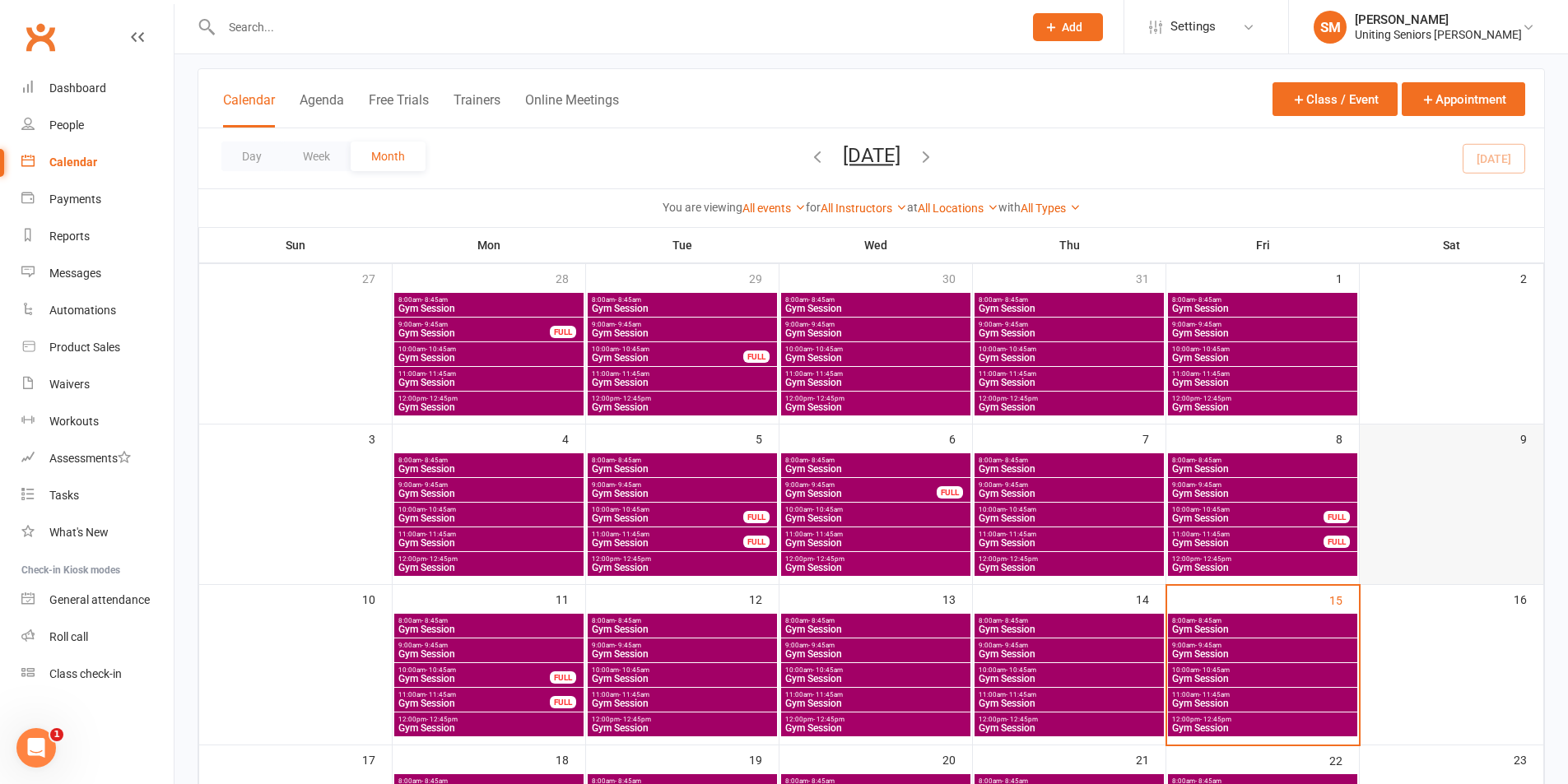
scroll to position [164, 0]
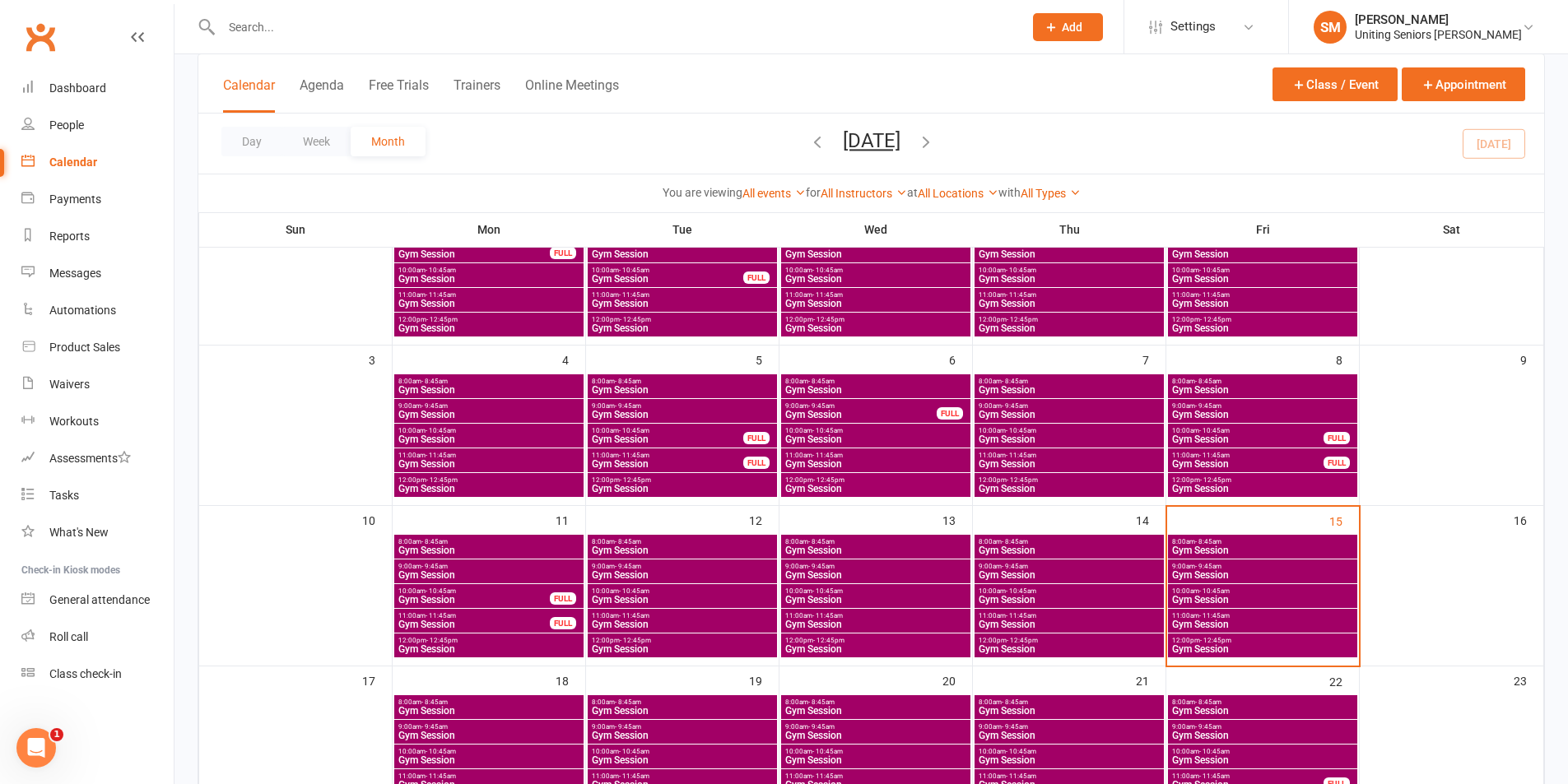
click at [1255, 627] on span "Gym Session" at bounding box center [1262, 624] width 183 height 10
